Goal: Task Accomplishment & Management: Complete application form

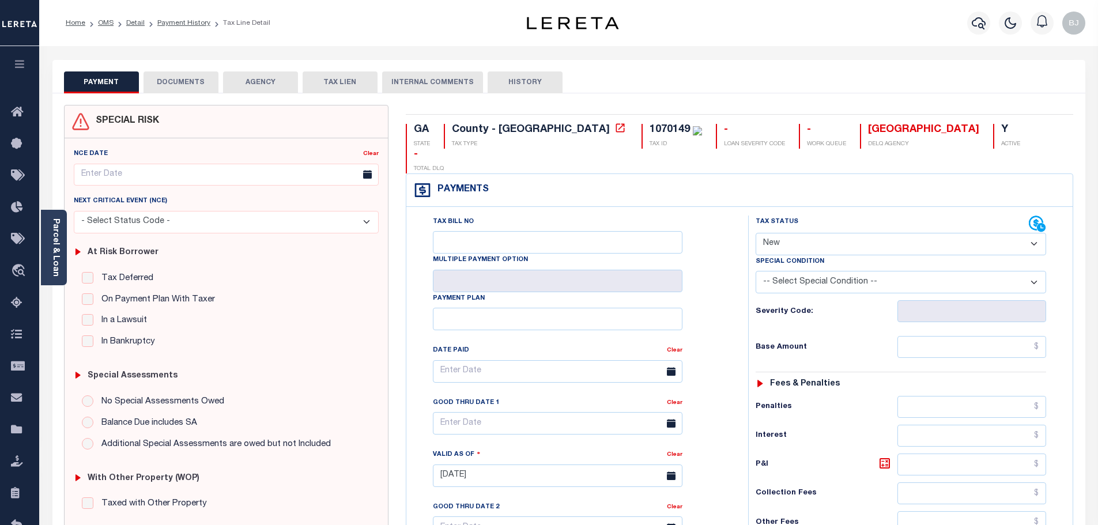
select select "PYD"
click at [756, 233] on select "- Select Status Code - Open Due/Unpaid Paid Incomplete No Tax Due Internal Refu…" at bounding box center [901, 244] width 290 height 22
type input "[DATE]"
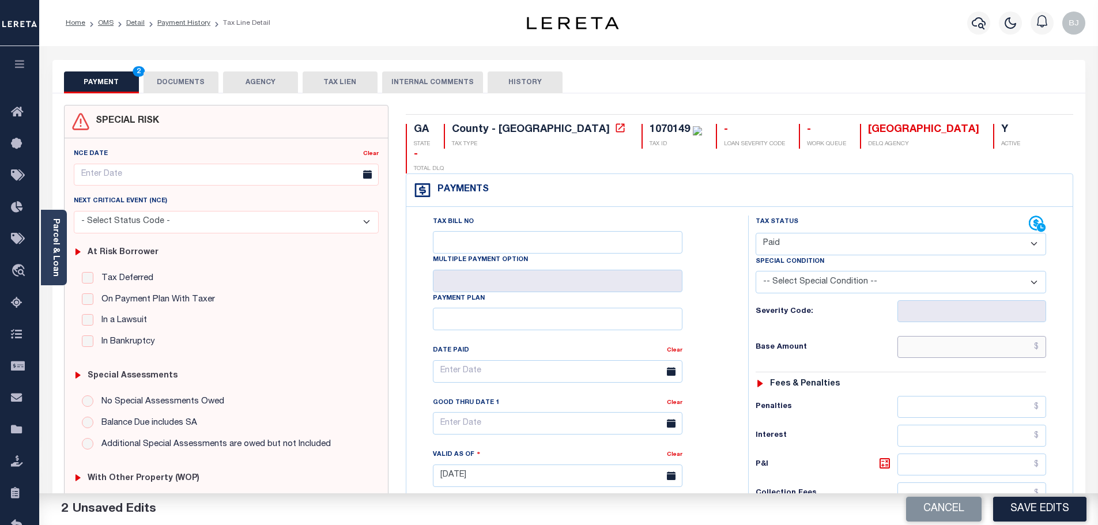
click at [930, 336] on input "text" at bounding box center [971, 347] width 149 height 22
paste input "1,888.48"
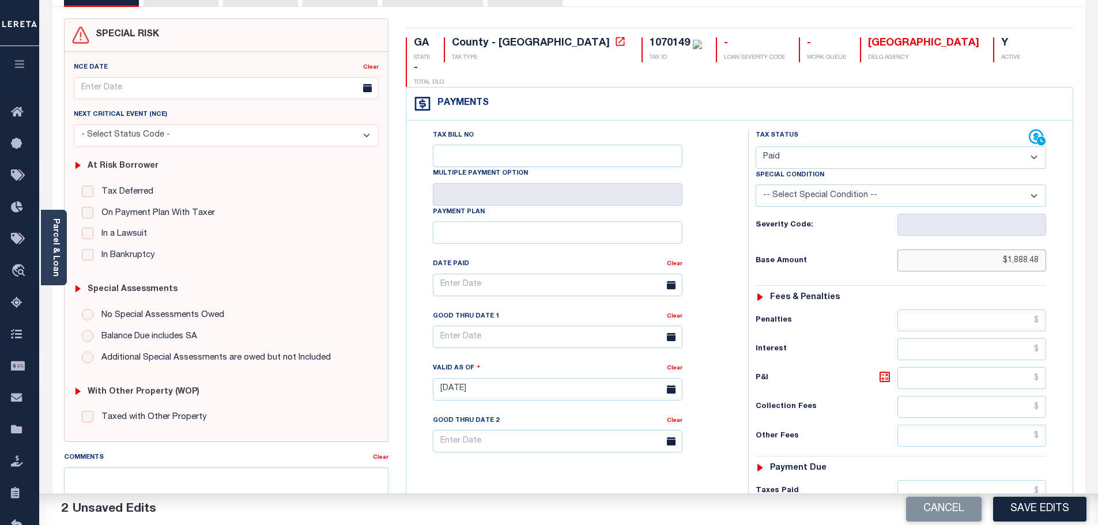
scroll to position [115, 0]
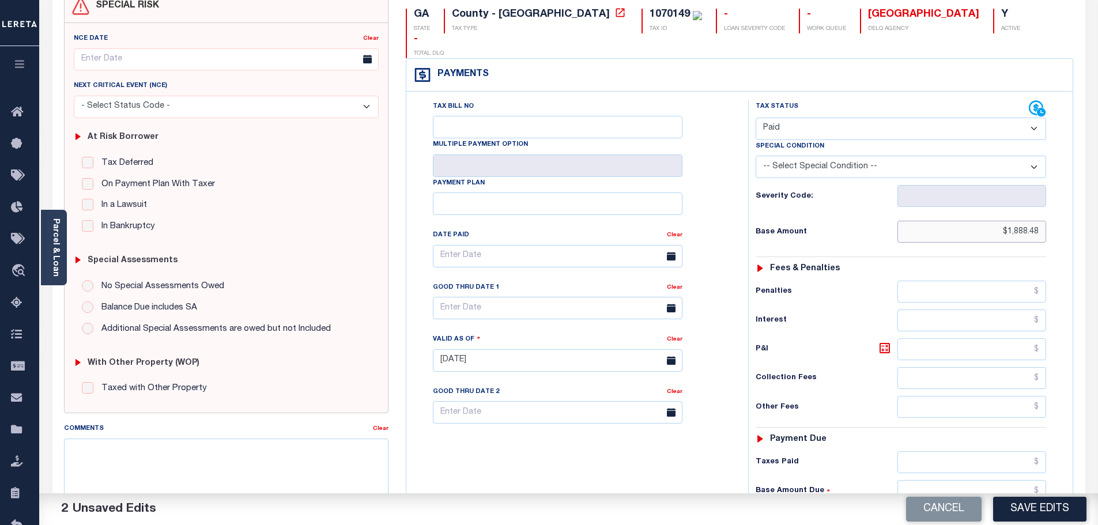
type input "$1,888.48"
click at [987, 338] on input "text" at bounding box center [971, 349] width 149 height 22
paste input "346.81"
type input "$346.81"
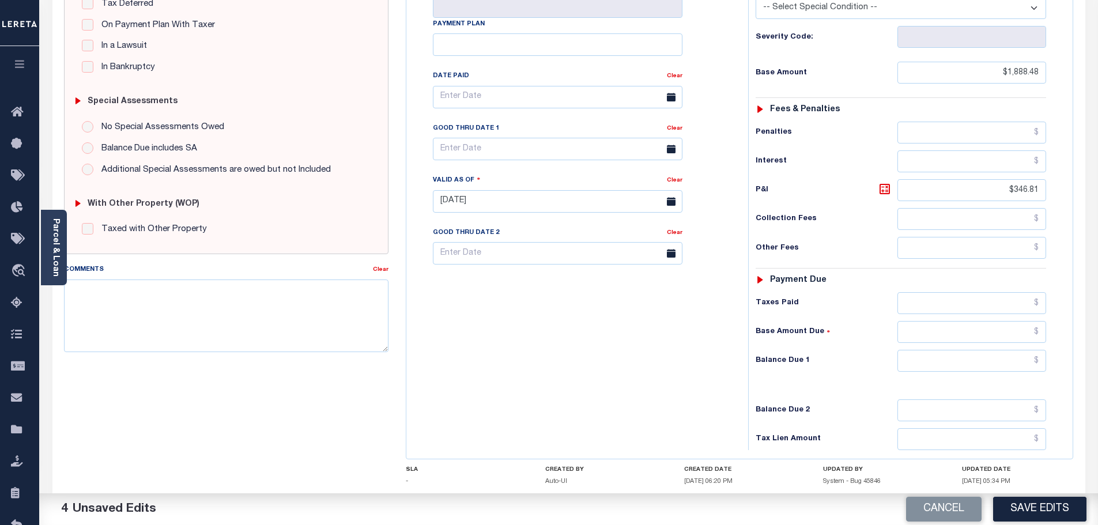
scroll to position [288, 0]
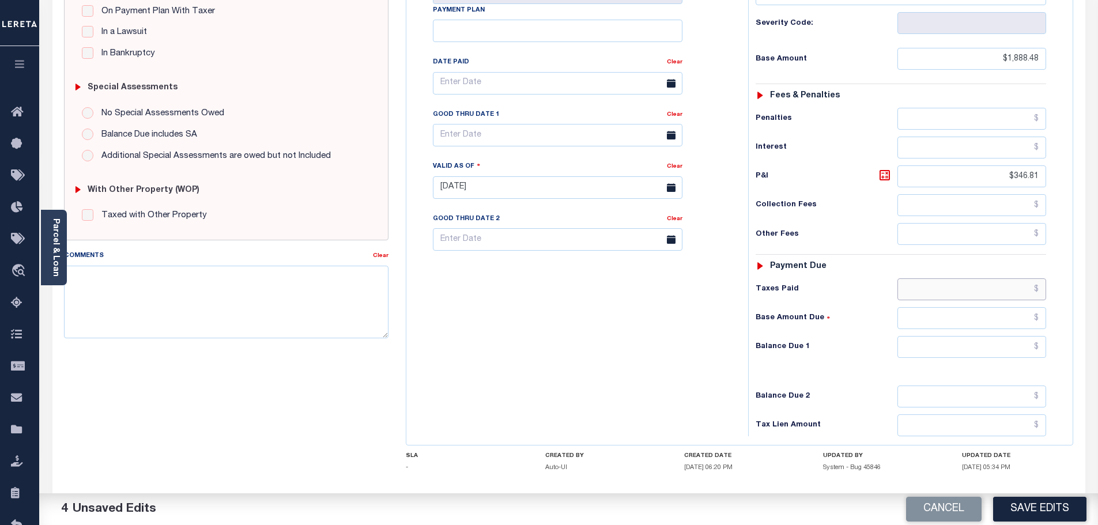
click at [938, 278] on input "text" at bounding box center [971, 289] width 149 height 22
paste input "2,235.29"
type input "$2,235.29"
click at [1006, 336] on input "text" at bounding box center [971, 347] width 149 height 22
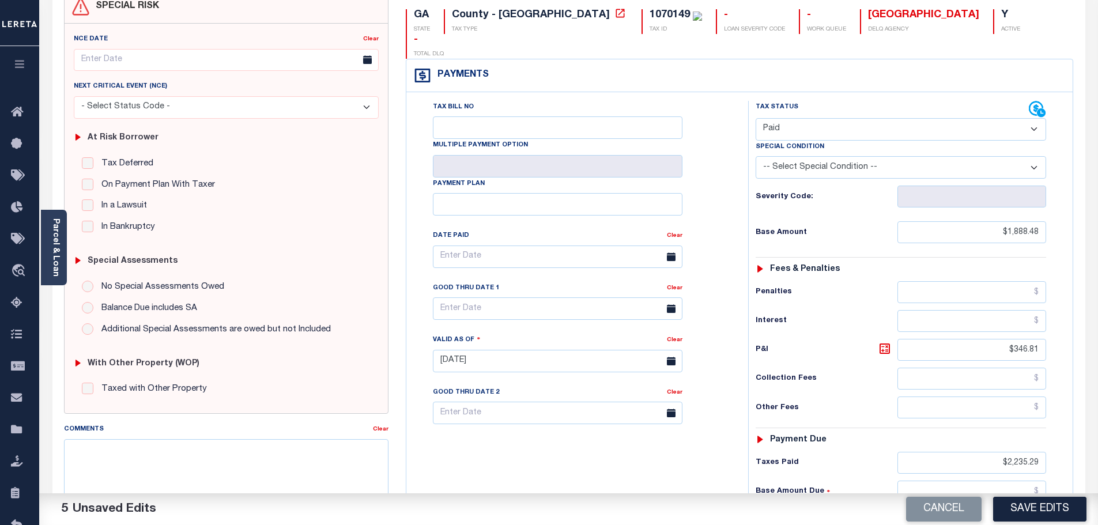
scroll to position [58, 0]
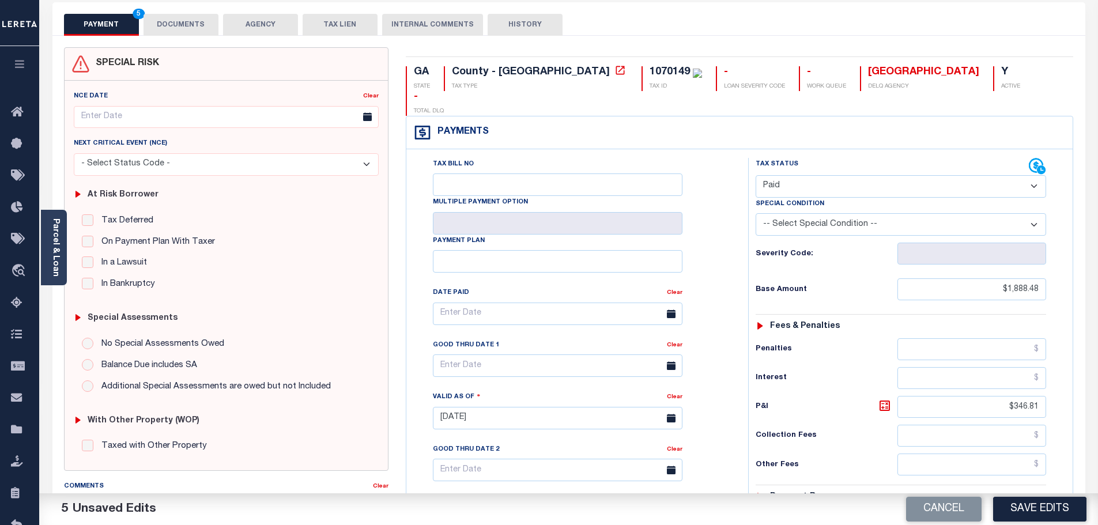
type input "$0.00"
drag, startPoint x: 146, startPoint y: 33, endPoint x: 182, endPoint y: 29, distance: 36.0
click at [160, 33] on button "DOCUMENTS" at bounding box center [180, 25] width 75 height 22
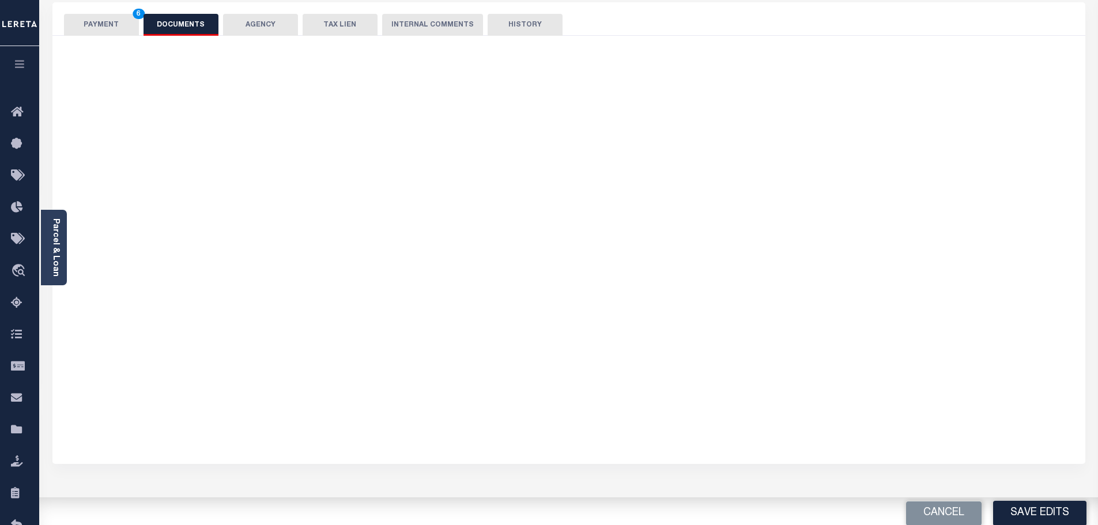
click at [182, 29] on button "DOCUMENTS" at bounding box center [180, 25] width 75 height 22
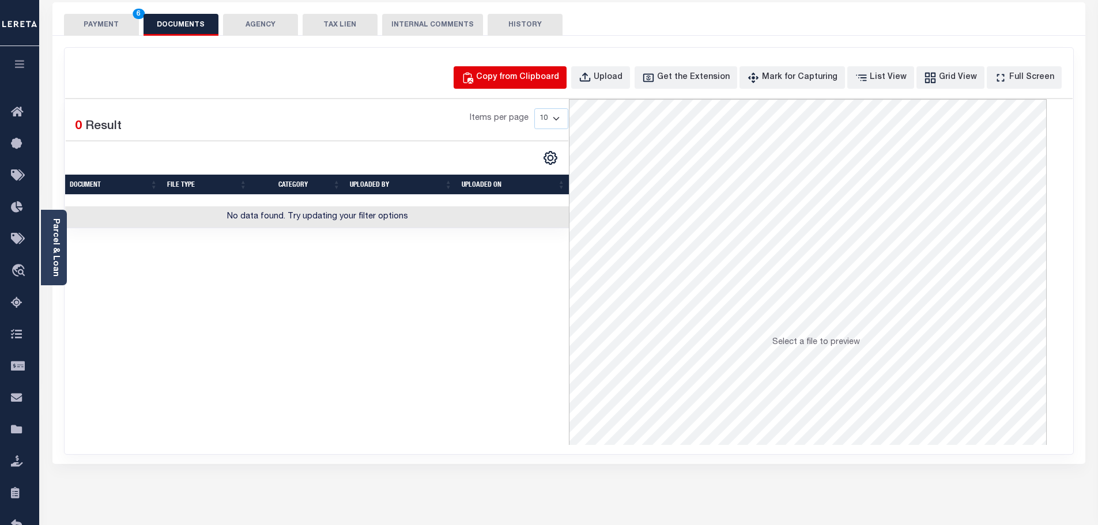
click at [523, 74] on div "Copy from Clipboard" at bounding box center [517, 77] width 83 height 13
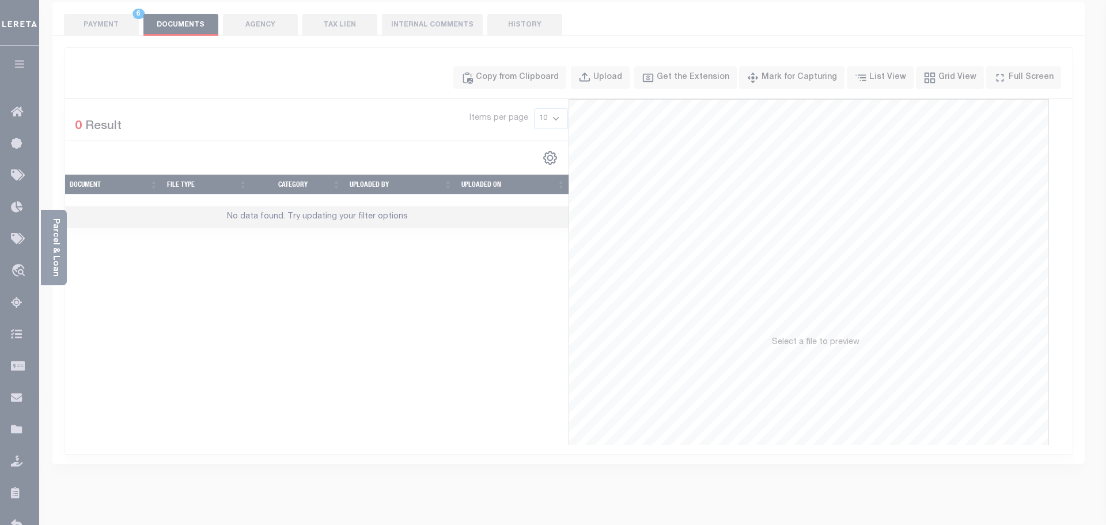
drag, startPoint x: 571, startPoint y: 133, endPoint x: 615, endPoint y: 175, distance: 60.7
click at [0, 0] on div "Paste copied image or file into this box" at bounding box center [0, 0] width 0 height 0
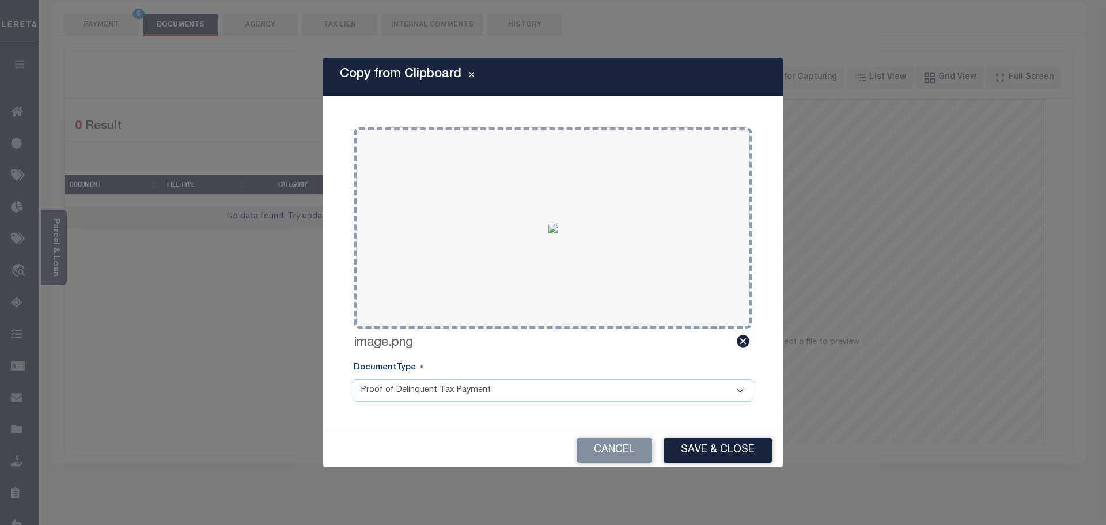
click at [745, 430] on div "Copy from Clipboard Paste copied image or file into this box Select file or dra…" at bounding box center [553, 263] width 461 height 410
click at [745, 443] on button "Save & Close" at bounding box center [718, 450] width 108 height 25
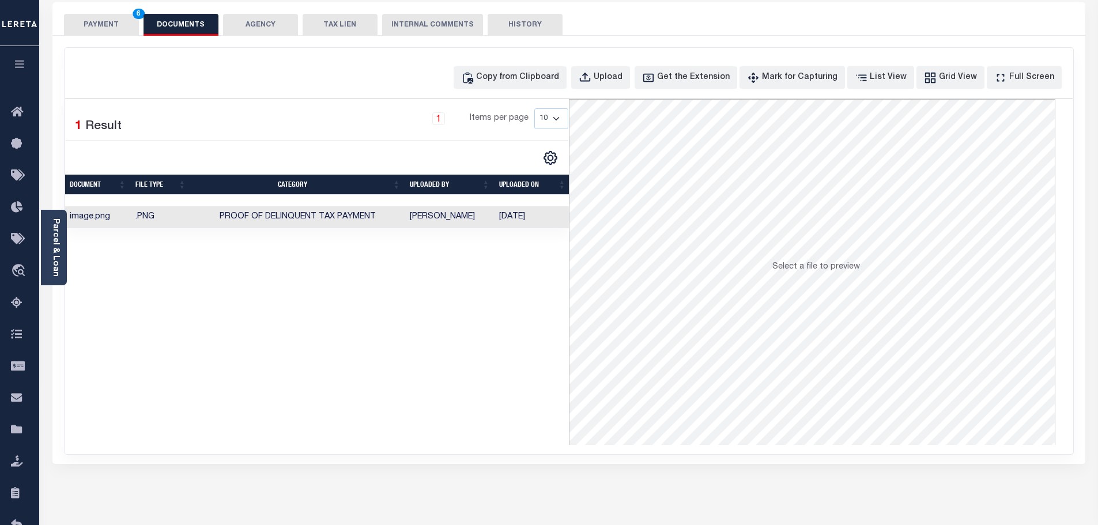
click at [93, 13] on div "PAYMENT 6 DOCUMENTS AGENCY DELINQUENT PAYEE TAX LIEN" at bounding box center [568, 18] width 1033 height 33
click at [95, 24] on button "PAYMENT 6" at bounding box center [101, 25] width 75 height 22
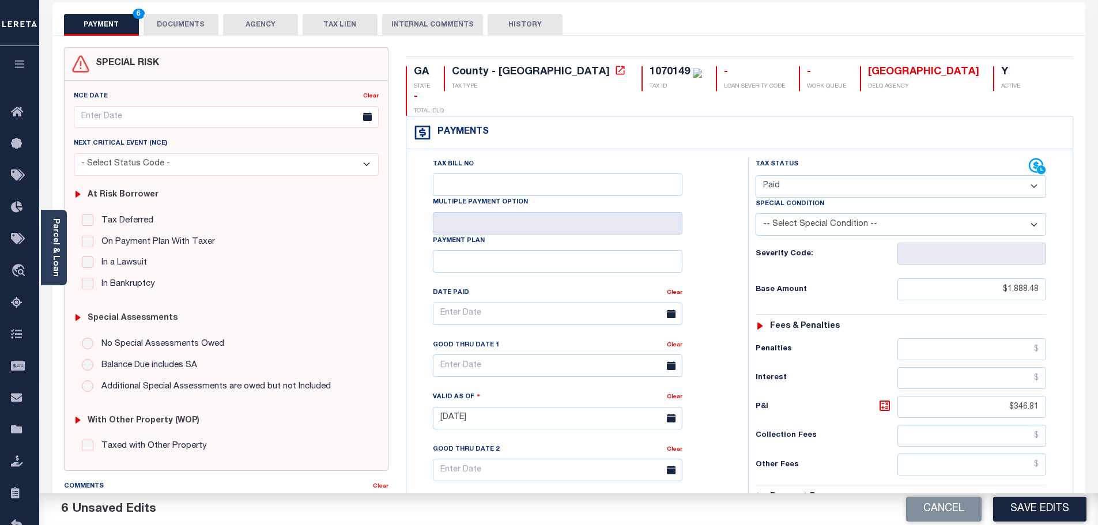
click at [1034, 493] on div "Cancel Save Edits" at bounding box center [834, 509] width 530 height 32
click at [1052, 507] on button "Save Edits" at bounding box center [1039, 509] width 93 height 25
checkbox input "false"
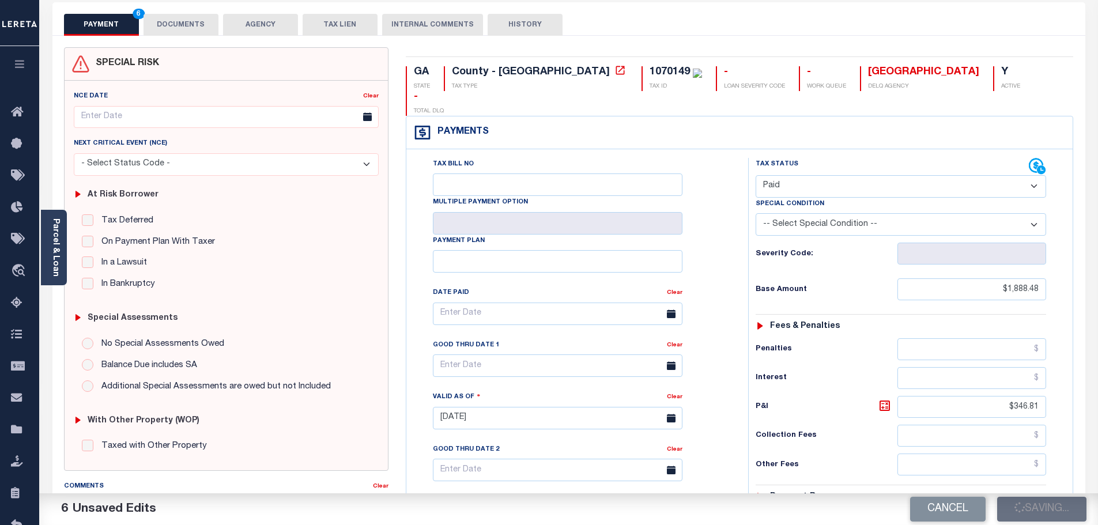
checkbox input "false"
type input "$1,888.48"
type input "$346.81"
type input "$2,235.29"
type input "$0"
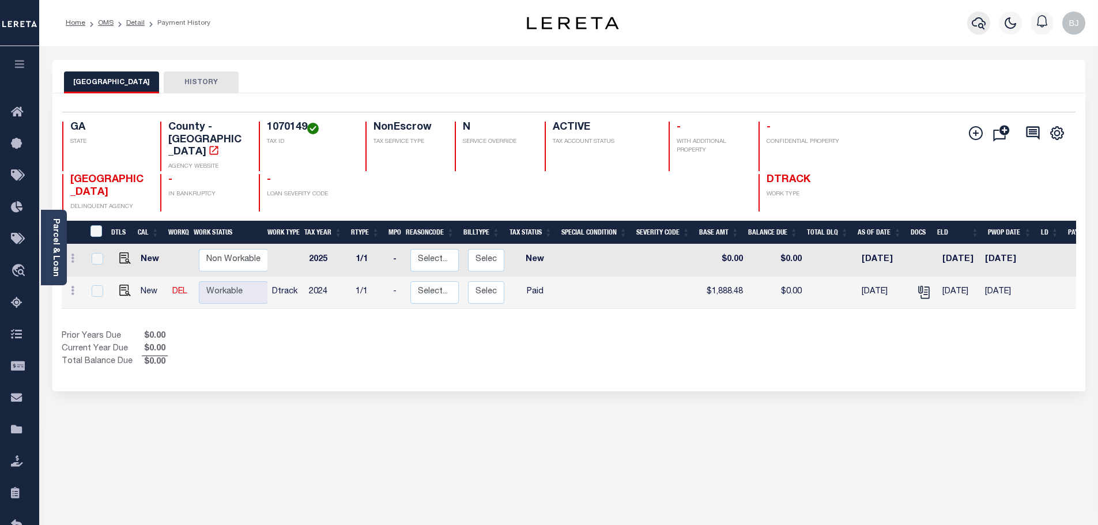
click at [972, 19] on icon "button" at bounding box center [979, 23] width 14 height 14
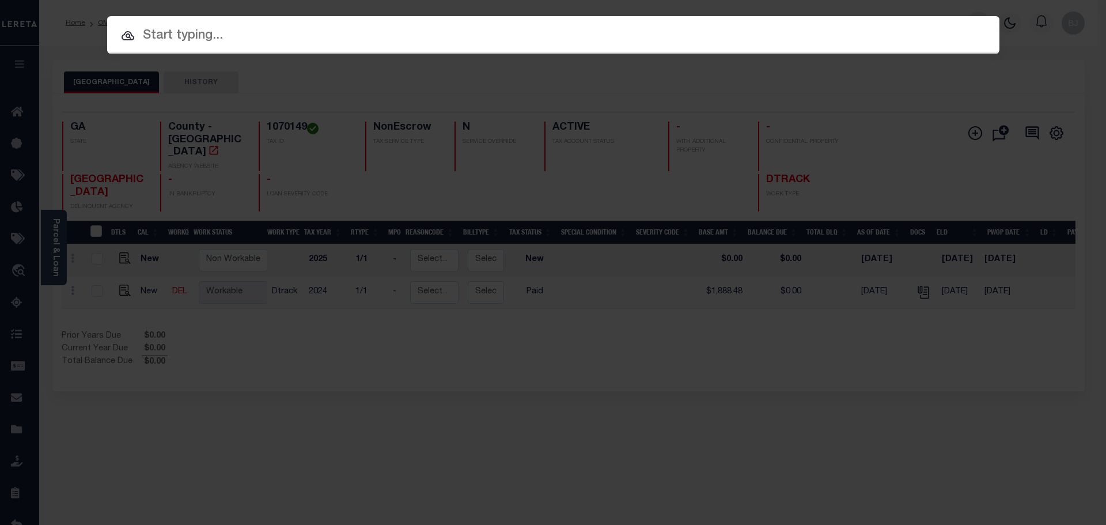
paste input "3502000920-00001"
type input "3502000920-00001"
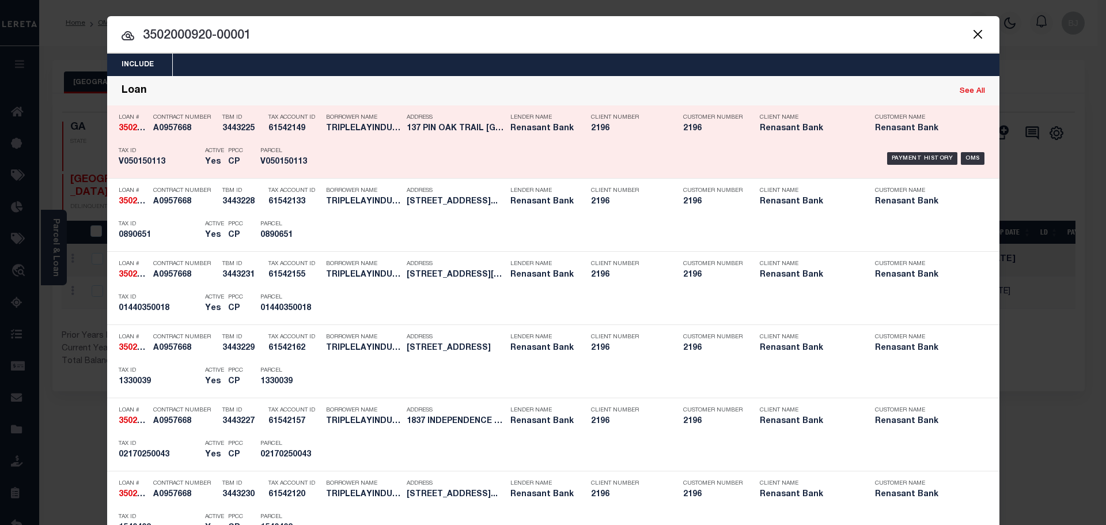
click at [350, 150] on div "Payment History OMS" at bounding box center [659, 158] width 659 height 33
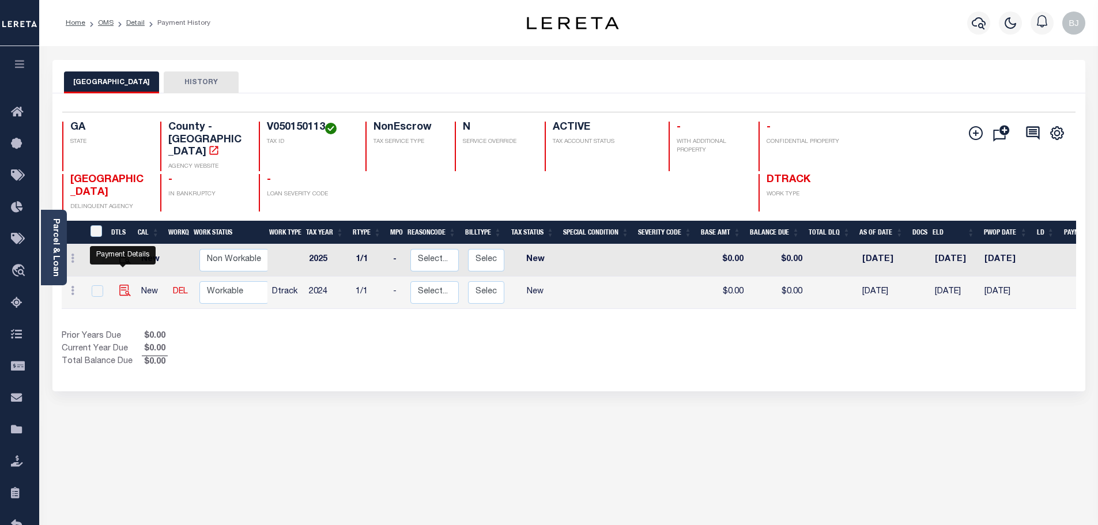
click at [120, 285] on img "" at bounding box center [125, 291] width 12 height 12
checkbox input "true"
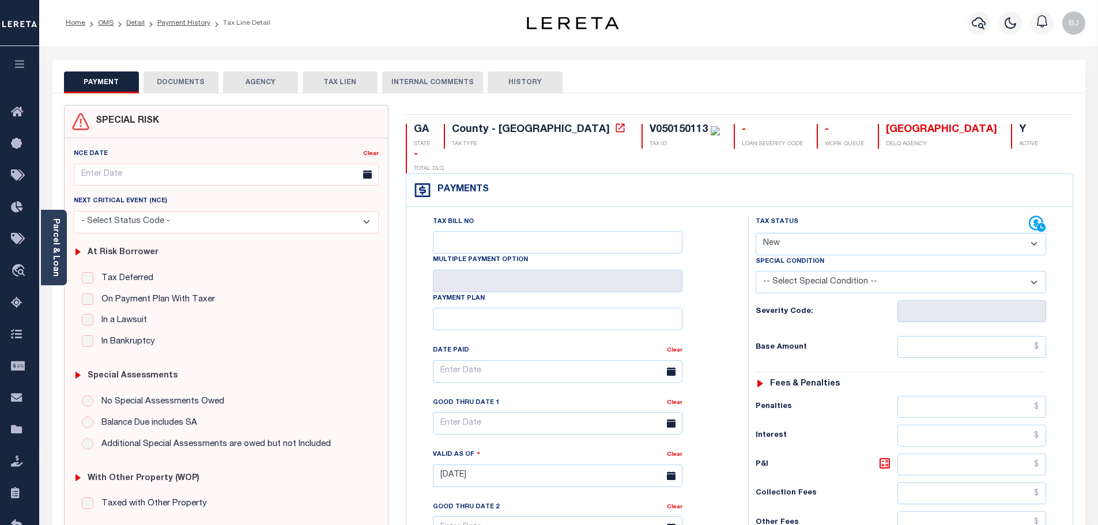
select select "NW2"
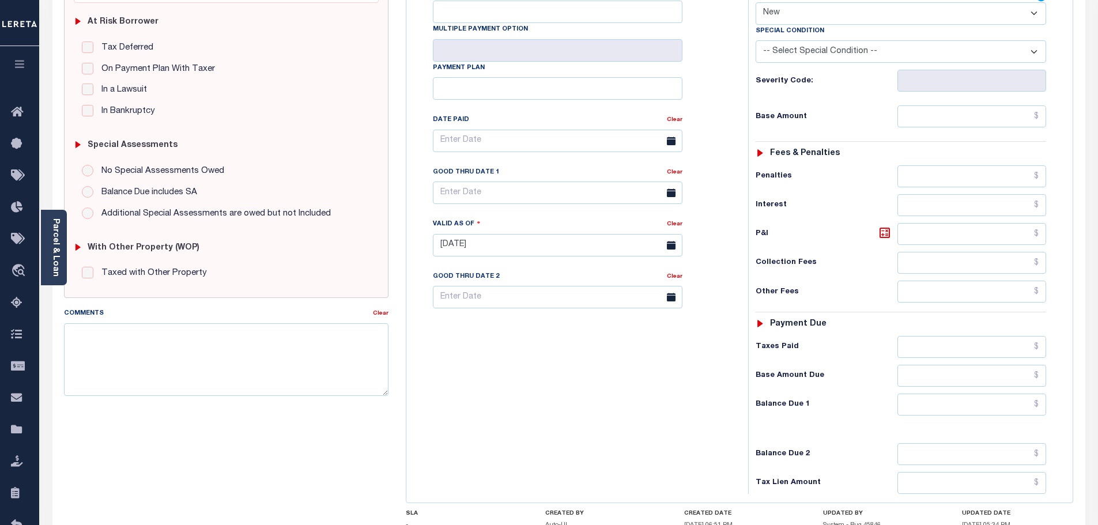
scroll to position [231, 0]
click at [981, 394] on input "text" at bounding box center [971, 405] width 149 height 22
type input "$2,995.19"
type input "[DATE]"
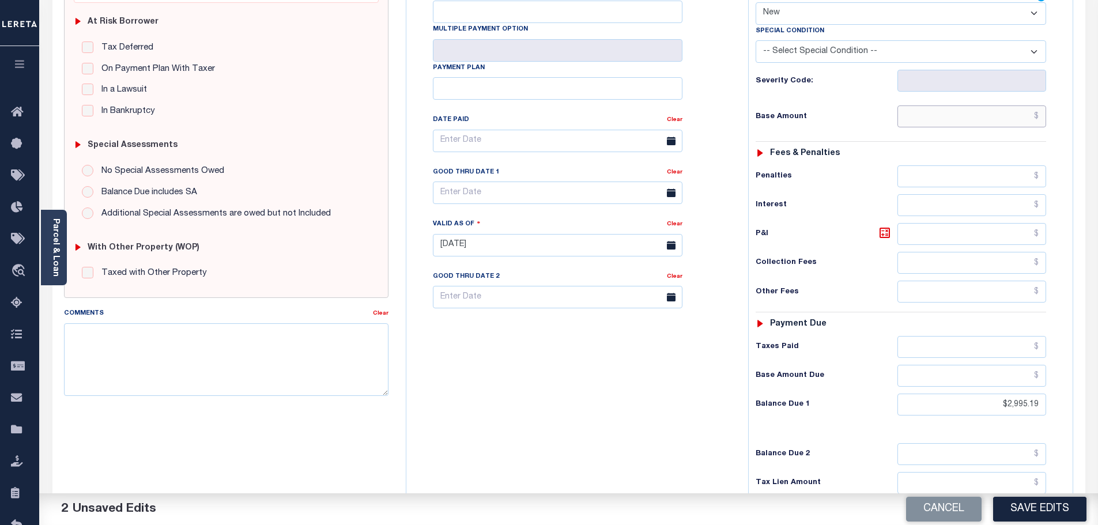
drag, startPoint x: 960, startPoint y: 90, endPoint x: 890, endPoint y: 35, distance: 89.1
click at [960, 105] on input "text" at bounding box center [971, 116] width 149 height 22
paste input "2,527.95"
type input "$2,527.95"
click at [884, 226] on icon at bounding box center [885, 233] width 14 height 14
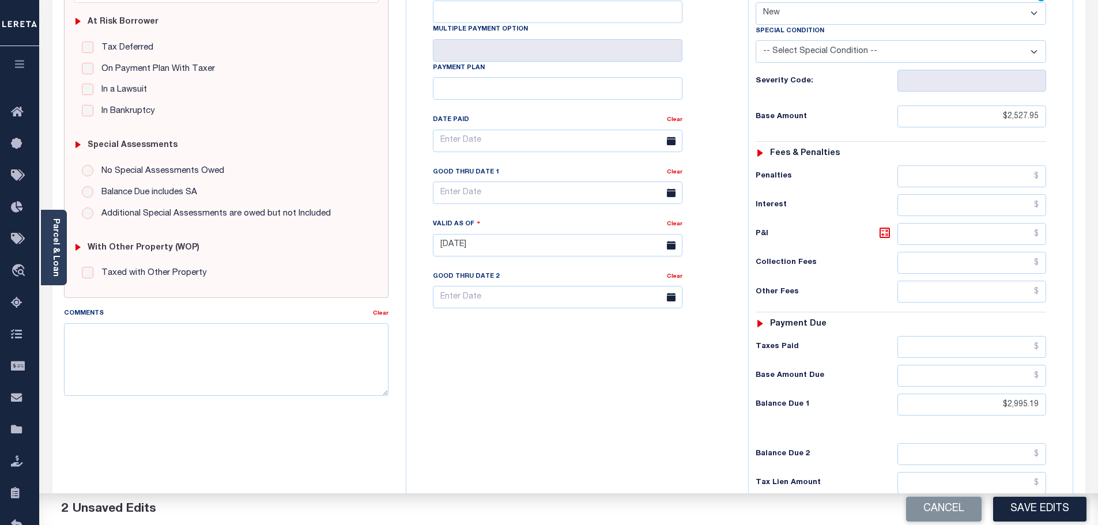
type input "$467.24"
click at [526, 142] on div "Tax Bill No Multiple Payment Option Payment Plan Clear" at bounding box center [574, 146] width 313 height 323
click at [516, 182] on input "text" at bounding box center [558, 193] width 250 height 22
click at [498, 329] on span "30" at bounding box center [496, 325] width 22 height 22
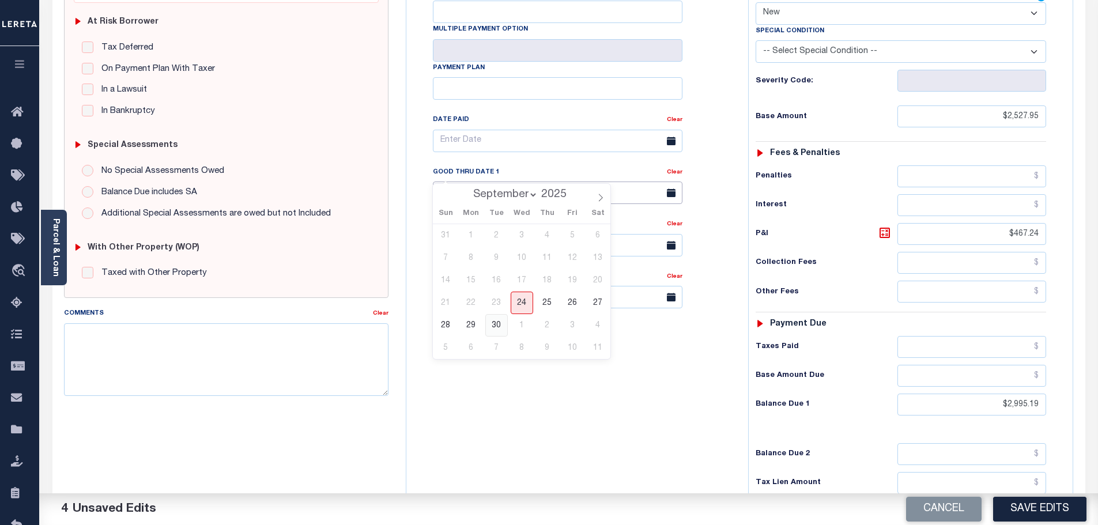
type input "[DATE]"
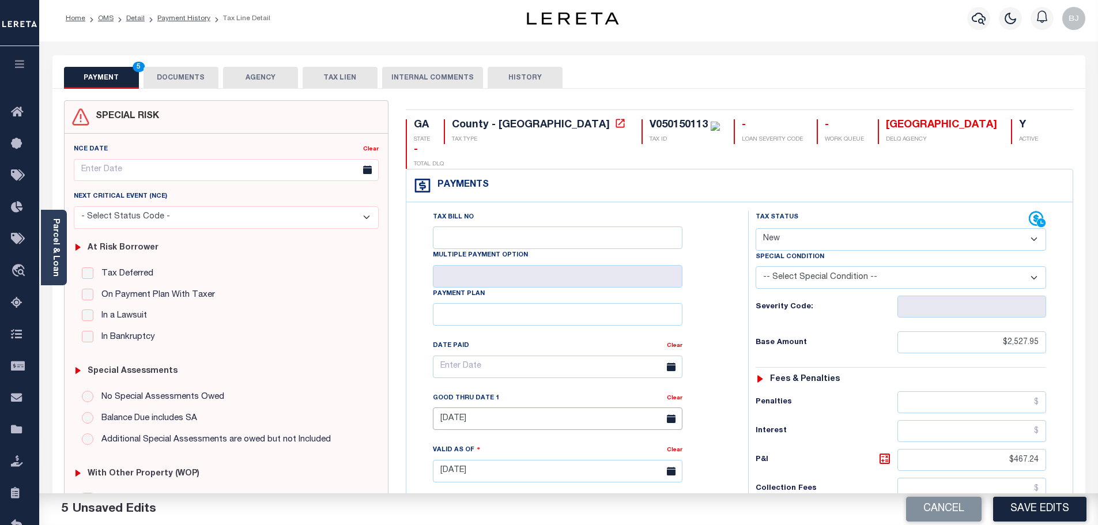
scroll to position [0, 0]
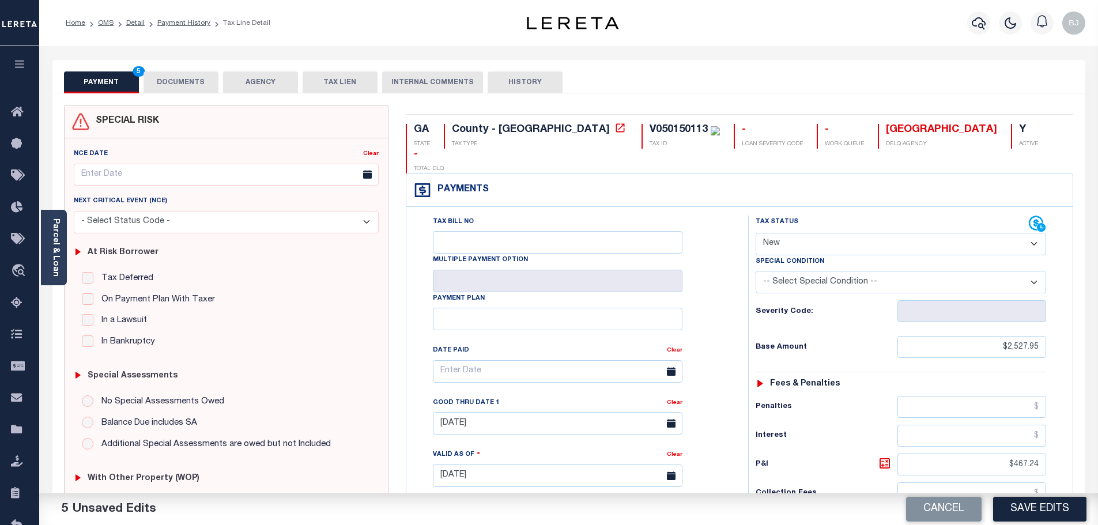
click at [822, 233] on select "- Select Status Code - Open Due/Unpaid Paid Incomplete No Tax Due Internal Refu…" at bounding box center [901, 244] width 290 height 22
select select "DUE"
click at [756, 233] on select "- Select Status Code - Open Due/Unpaid Paid Incomplete No Tax Due Internal Refu…" at bounding box center [901, 244] width 290 height 22
click at [186, 85] on button "DOCUMENTS" at bounding box center [180, 82] width 75 height 22
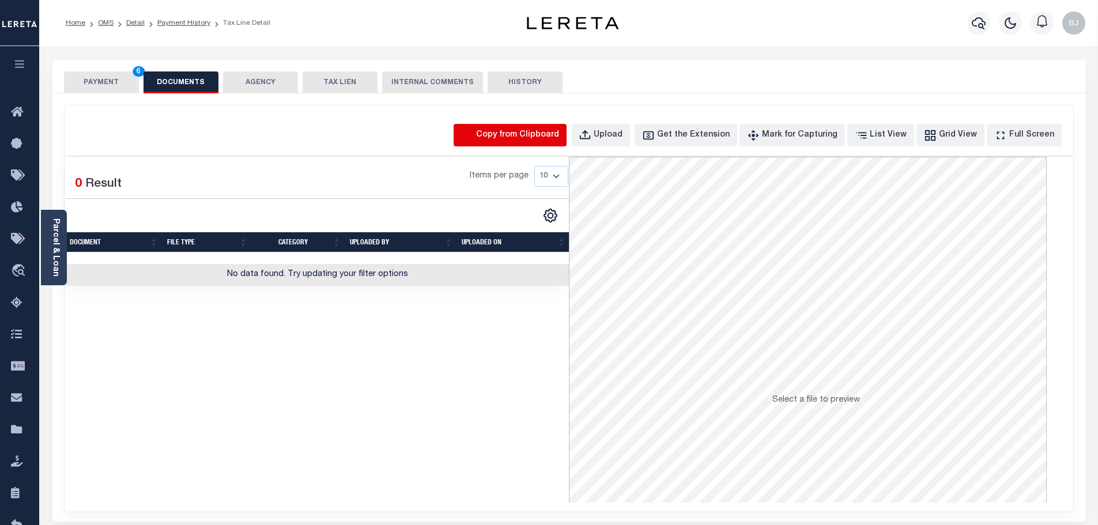
click at [473, 136] on icon "button" at bounding box center [468, 135] width 10 height 11
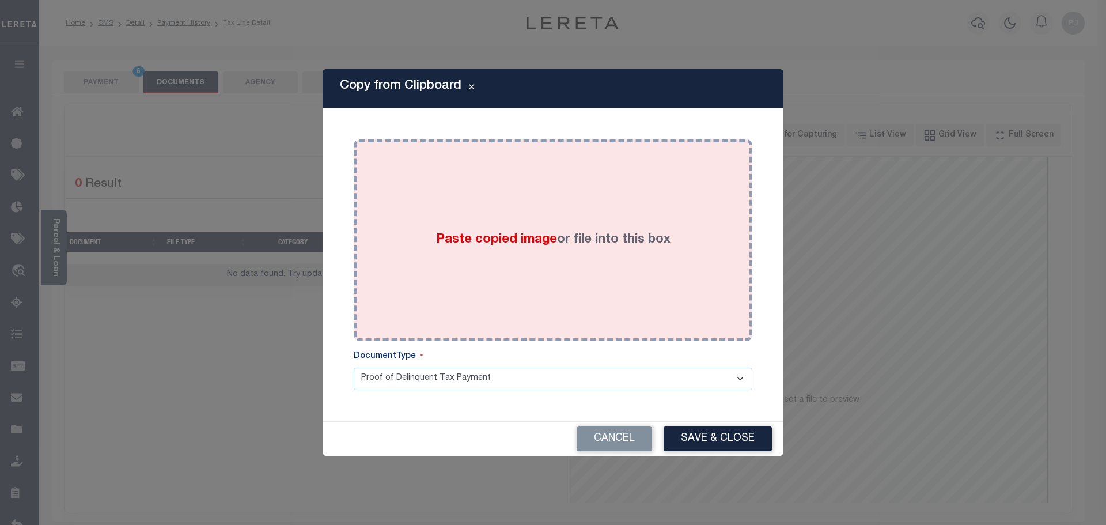
drag, startPoint x: 539, startPoint y: 221, endPoint x: 541, endPoint y: 233, distance: 11.7
click at [539, 223] on div "Paste copied image or file into this box" at bounding box center [552, 240] width 381 height 184
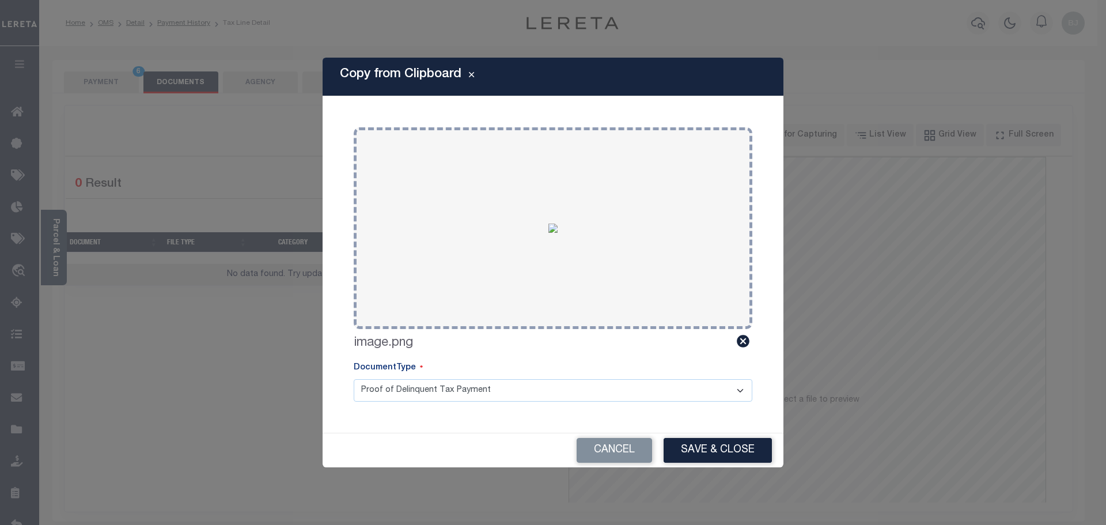
click at [777, 458] on div "Cancel Save & Close" at bounding box center [553, 450] width 461 height 34
click at [728, 457] on button "Save & Close" at bounding box center [718, 450] width 108 height 25
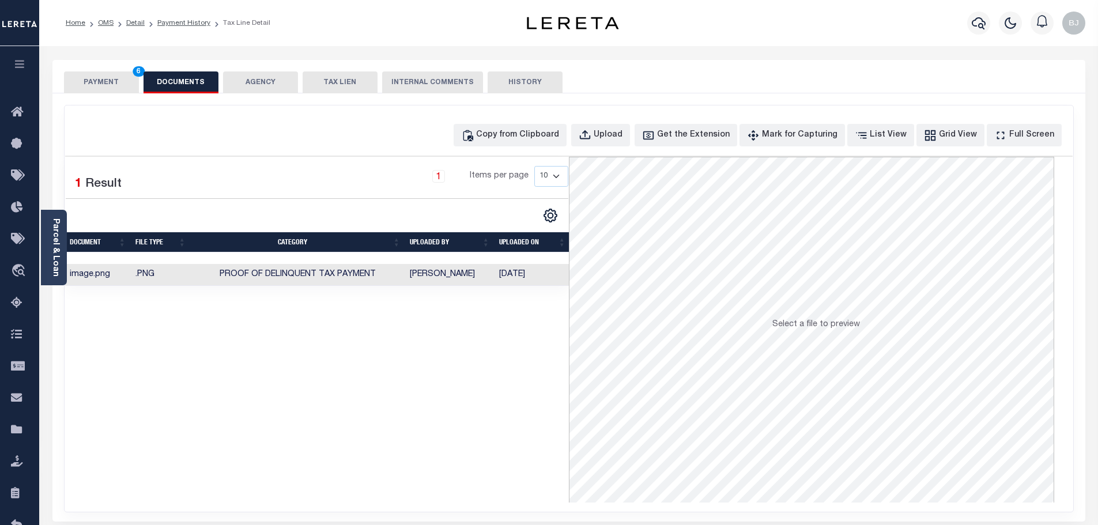
click at [114, 99] on div "SPECIAL RISK NCE Date Clear" at bounding box center [568, 307] width 1033 height 428
click at [95, 68] on div "PAYMENT 6 DOCUMENTS AGENCY DELINQUENT PAYEE TAX LIEN" at bounding box center [568, 76] width 1033 height 33
click at [103, 80] on button "PAYMENT 6" at bounding box center [101, 82] width 75 height 22
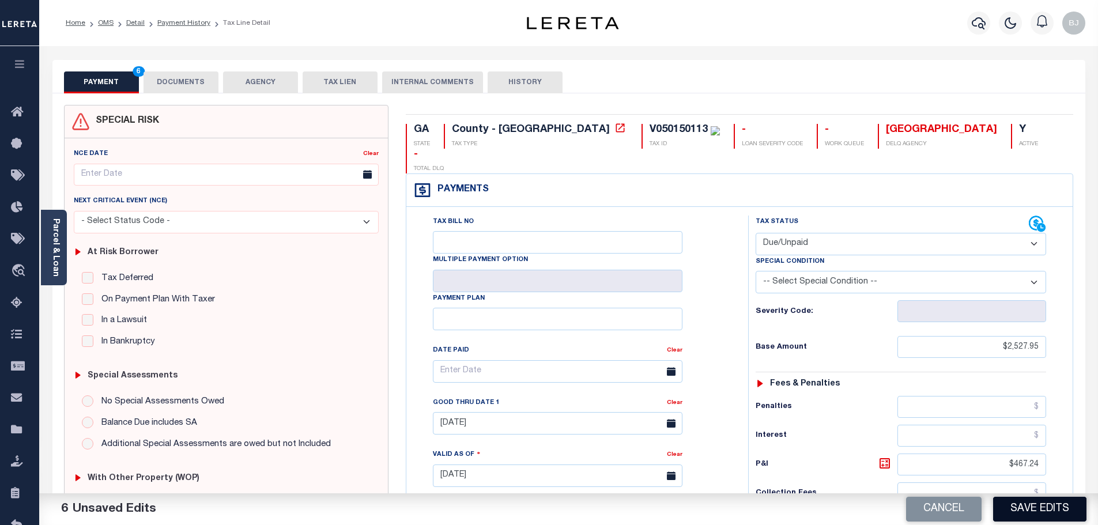
click at [1076, 498] on button "Save Edits" at bounding box center [1039, 509] width 93 height 25
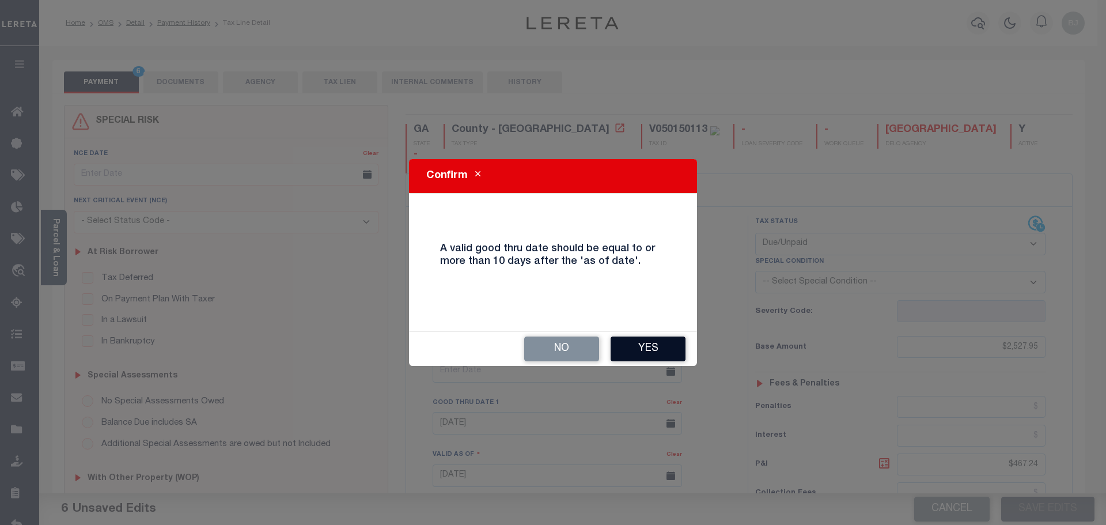
click at [662, 342] on button "Yes" at bounding box center [648, 349] width 75 height 25
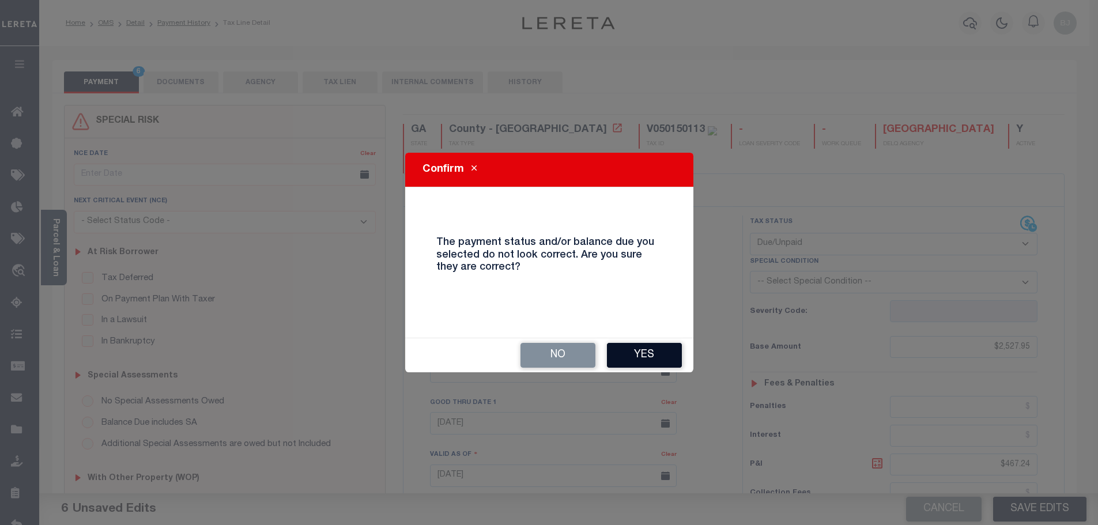
click at [649, 343] on button "Yes" at bounding box center [644, 355] width 75 height 25
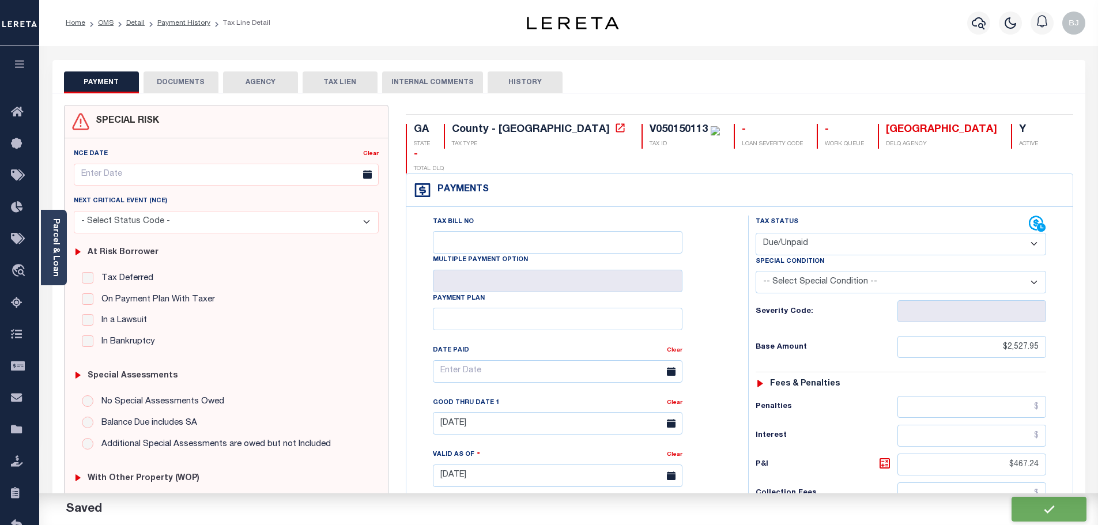
checkbox input "false"
type input "$2,527.95"
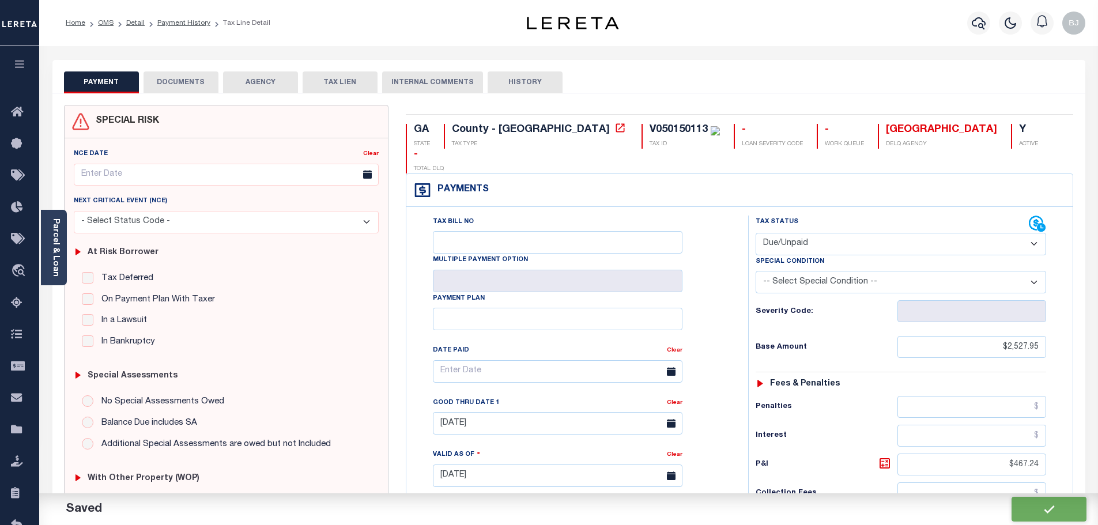
type input "$467.24"
type input "$2,995.19"
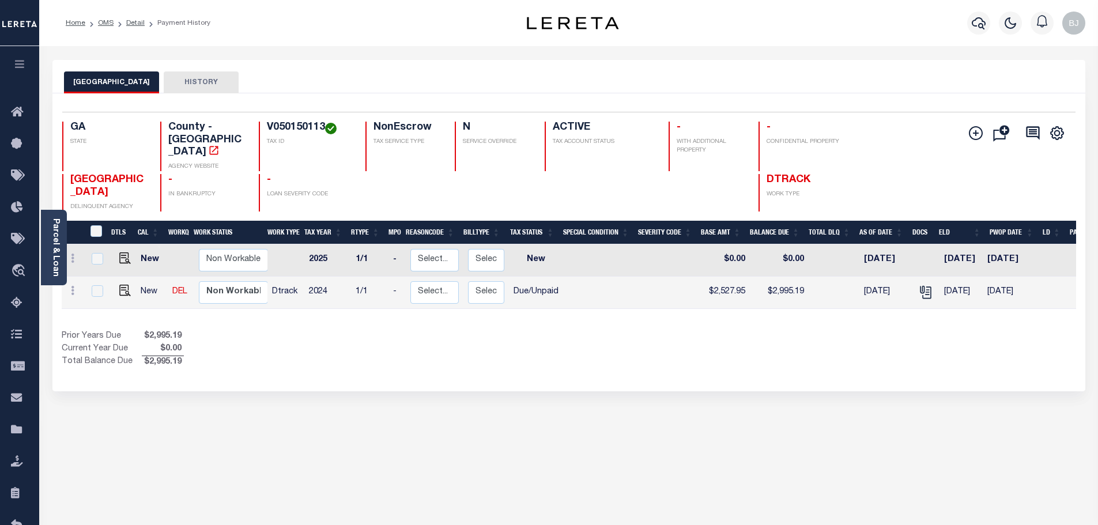
select select "true"
click at [979, 36] on div at bounding box center [978, 23] width 32 height 40
click at [984, 28] on icon "button" at bounding box center [979, 23] width 14 height 14
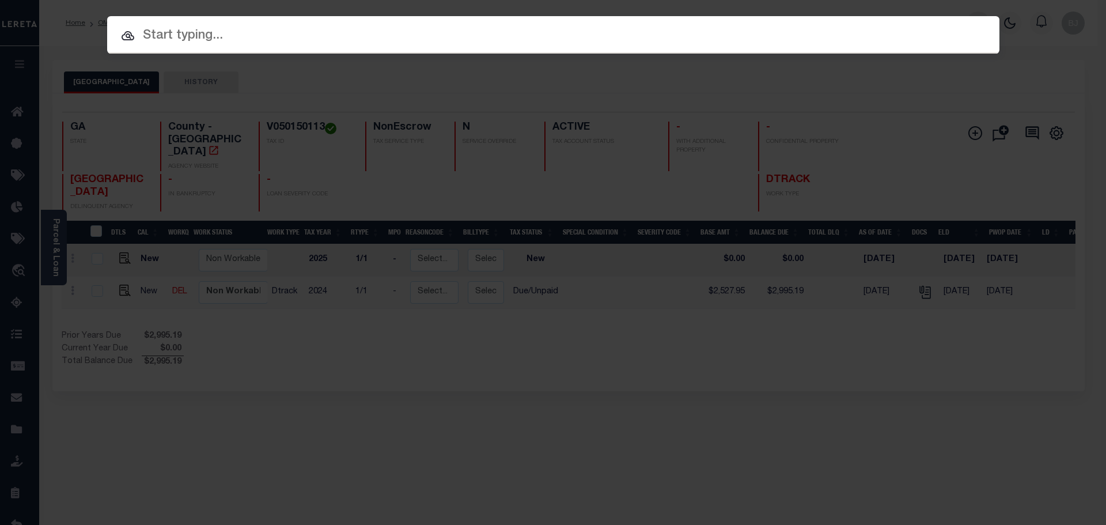
paste input "3502000920-00001"
type input "3502000920-00001"
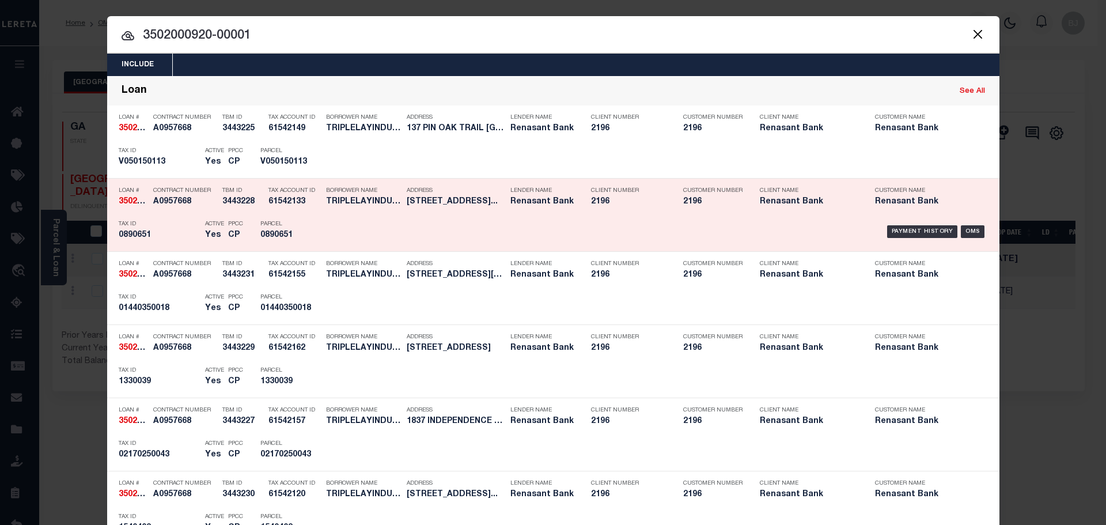
click at [428, 236] on div "Payment History OMS" at bounding box center [659, 231] width 659 height 33
